Goal: Connect with others: Connect with others

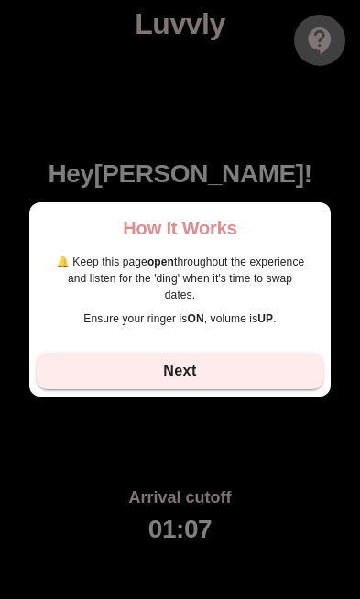
click at [272, 376] on button "Next" at bounding box center [180, 371] width 287 height 37
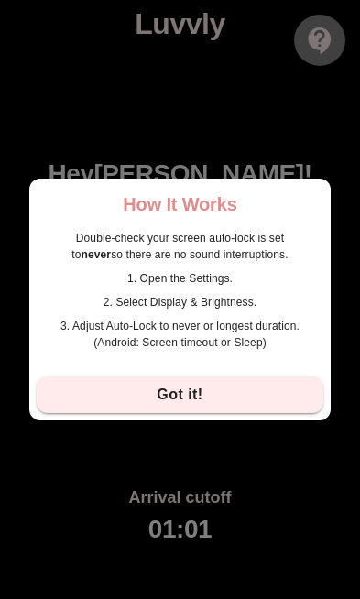
click at [276, 388] on button "Got it!" at bounding box center [180, 394] width 287 height 37
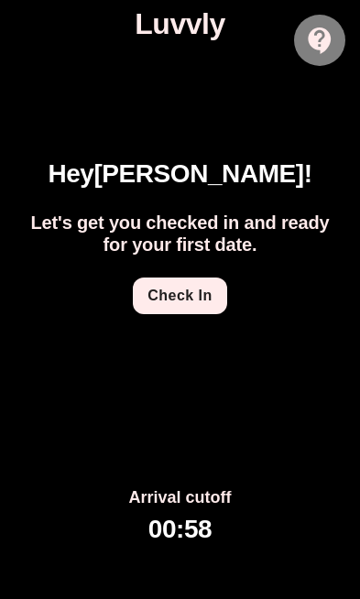
click at [202, 297] on button "Check In" at bounding box center [179, 296] width 93 height 37
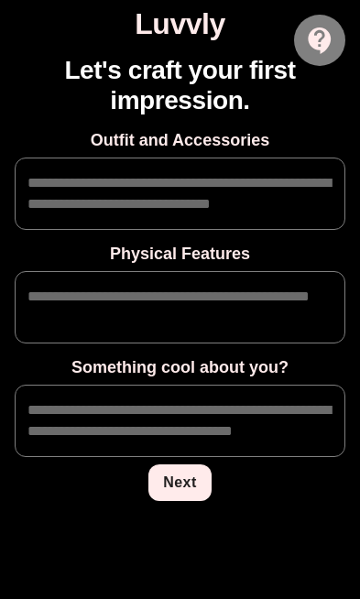
click at [74, 185] on textarea at bounding box center [179, 193] width 305 height 42
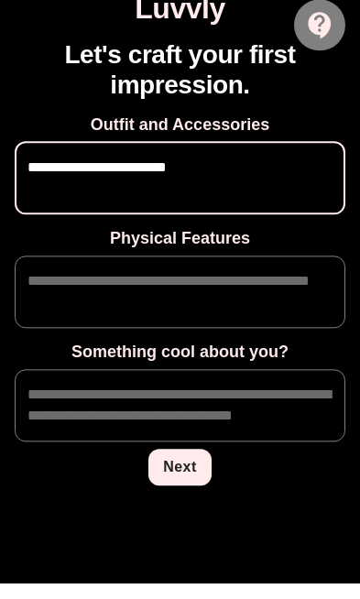
type textarea "**********"
click at [49, 297] on textarea at bounding box center [179, 307] width 305 height 42
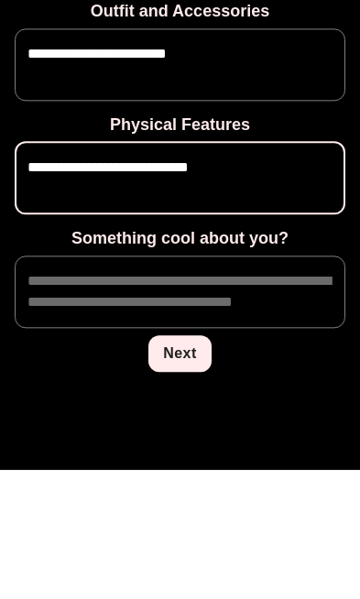
type textarea "**********"
click at [78, 399] on textarea at bounding box center [179, 420] width 305 height 42
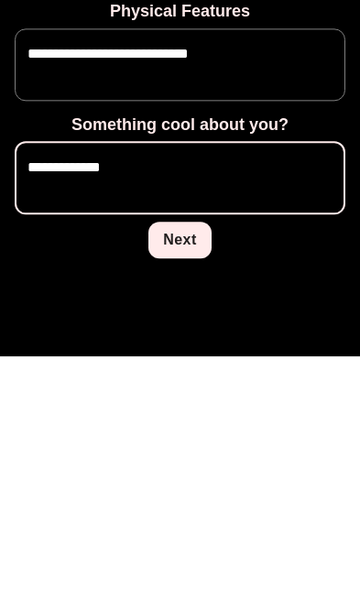
type textarea "**********"
click at [164, 464] on button "Next" at bounding box center [179, 482] width 63 height 37
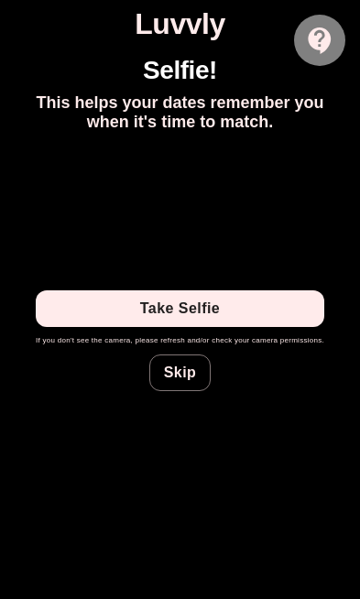
click at [193, 327] on button "Take Selfie" at bounding box center [180, 308] width 289 height 37
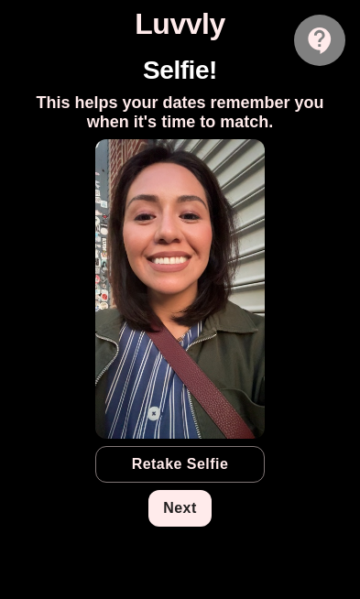
click at [181, 527] on button "Next" at bounding box center [179, 508] width 63 height 37
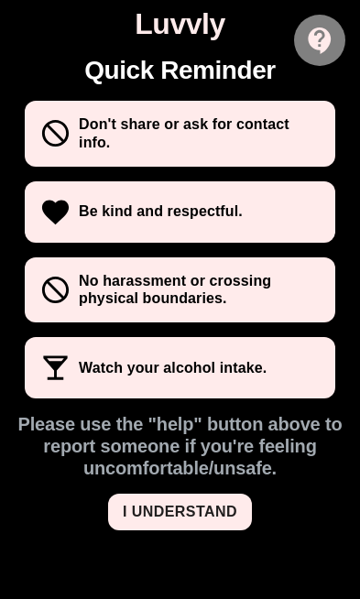
click at [198, 497] on button "I UNDERSTAND" at bounding box center [180, 512] width 144 height 37
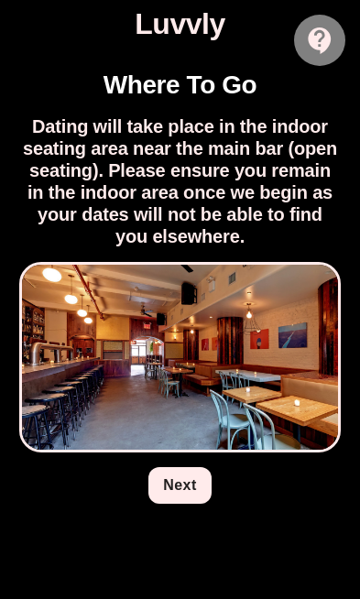
click at [189, 490] on link "Next" at bounding box center [179, 485] width 63 height 37
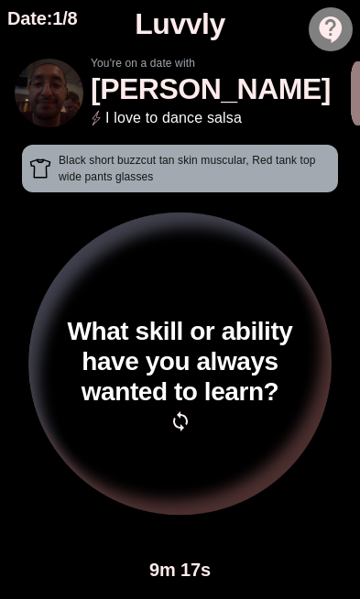
click at [80, 369] on h1 "What skill or ability have you always wanted to learn?" at bounding box center [180, 362] width 272 height 90
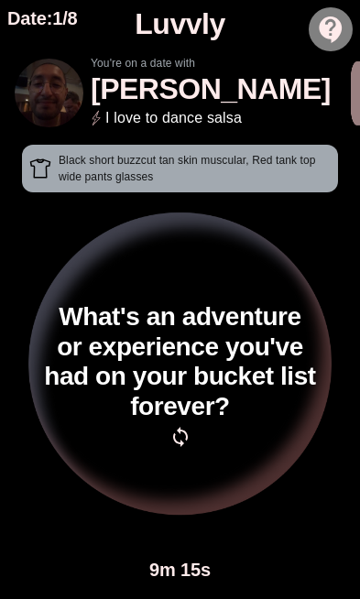
click at [63, 372] on h1 "What's an adventure or experience you've had on your bucket list forever?" at bounding box center [180, 362] width 272 height 120
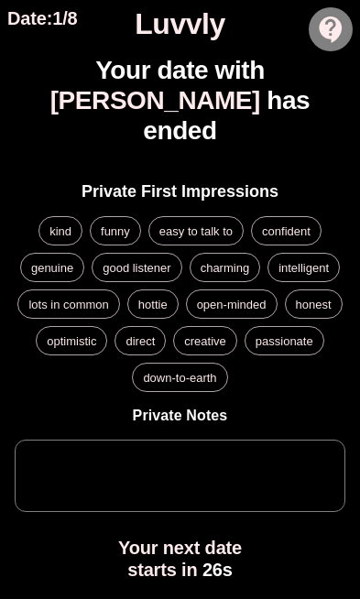
click at [67, 224] on span "kind" at bounding box center [60, 231] width 42 height 14
click at [111, 224] on span "funny" at bounding box center [115, 231] width 49 height 14
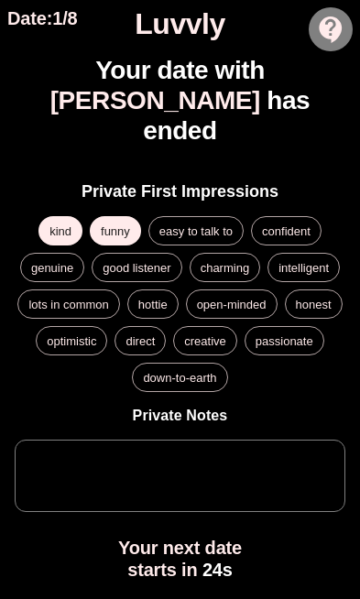
click at [189, 224] on span "easy to talk to" at bounding box center [195, 231] width 93 height 14
